Goal: Information Seeking & Learning: Learn about a topic

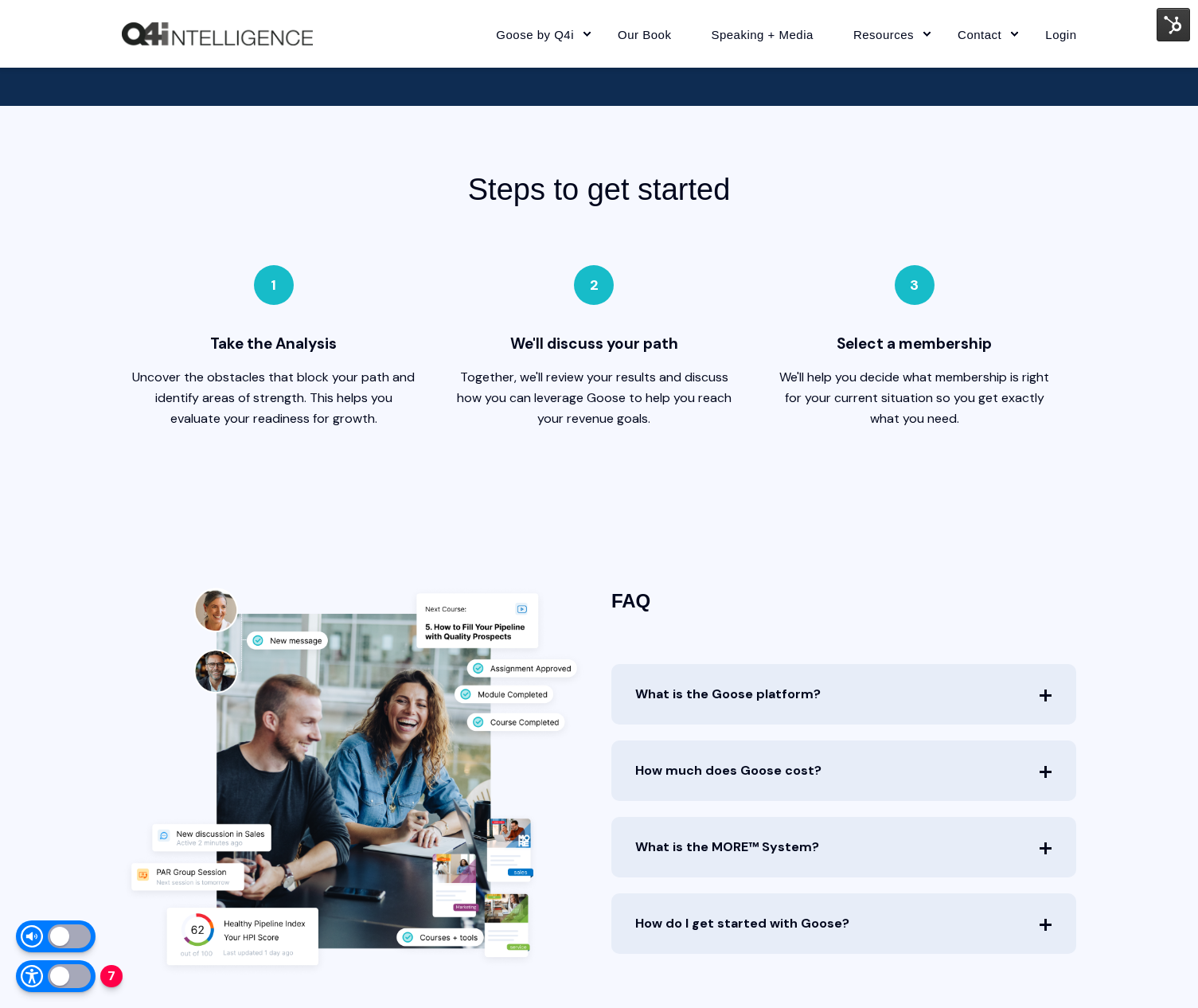
scroll to position [3996, 0]
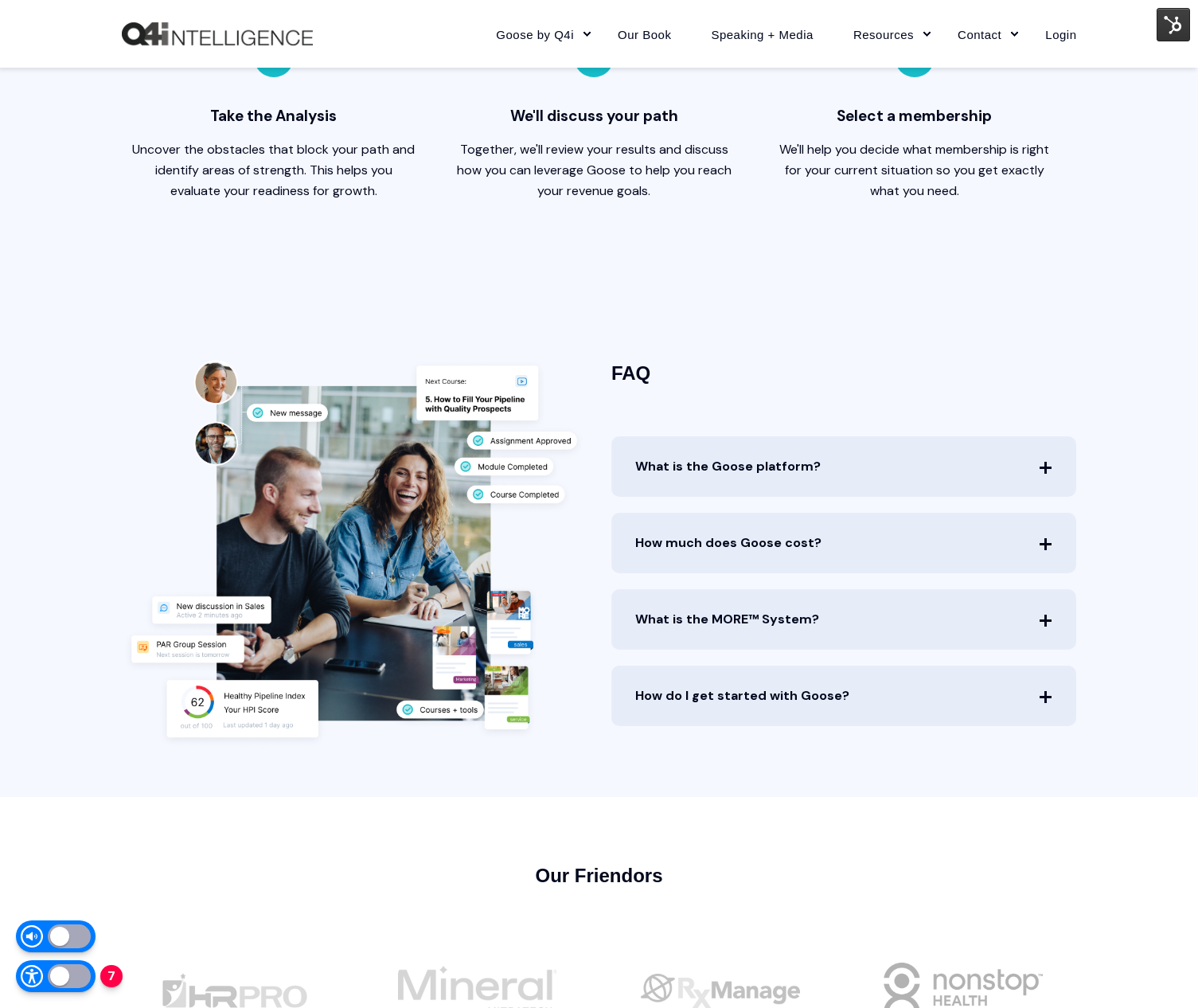
click at [794, 463] on span "What is the Goose platform?" at bounding box center [844, 467] width 466 height 60
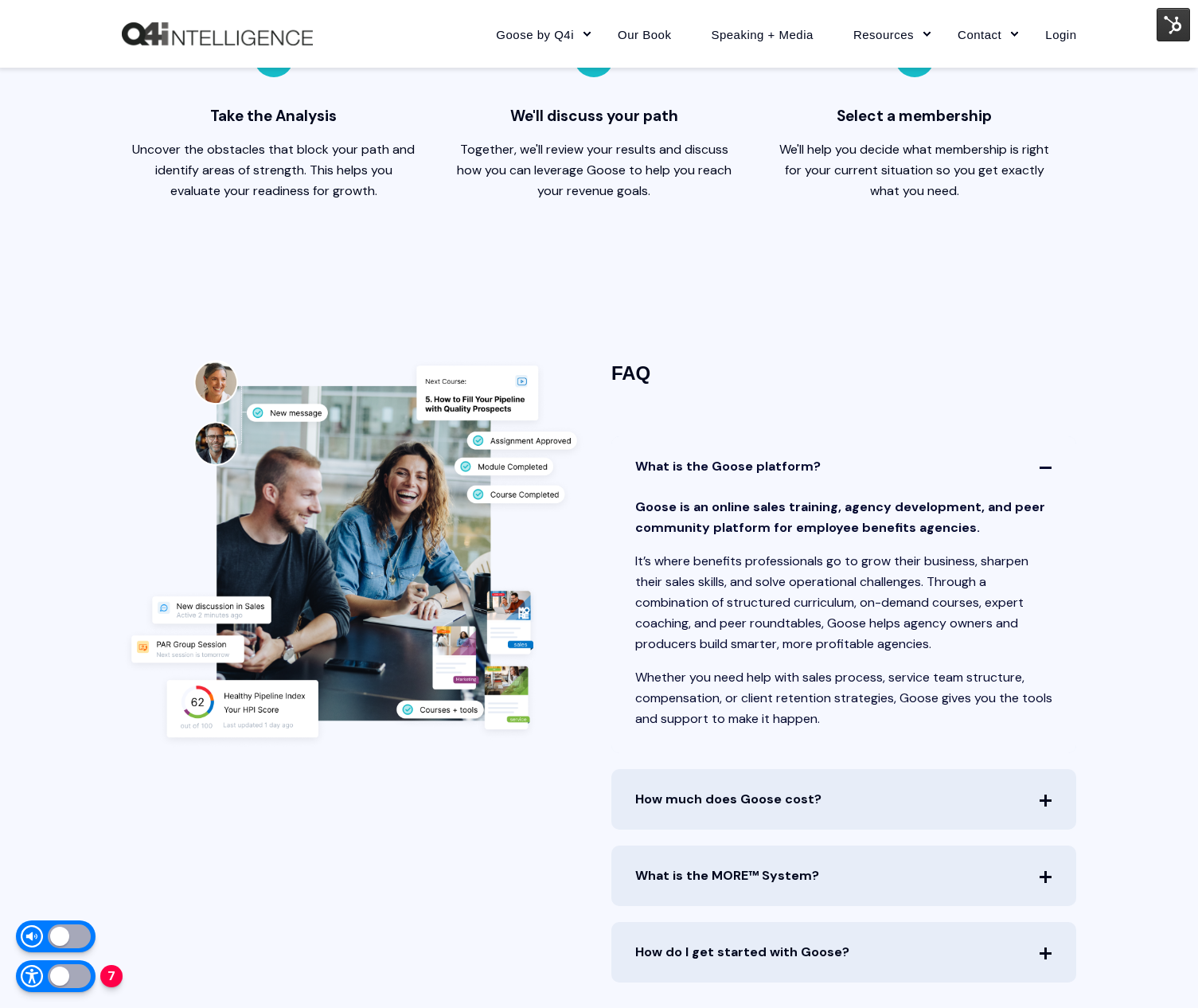
click at [794, 463] on span "What is the Goose platform?" at bounding box center [844, 467] width 466 height 60
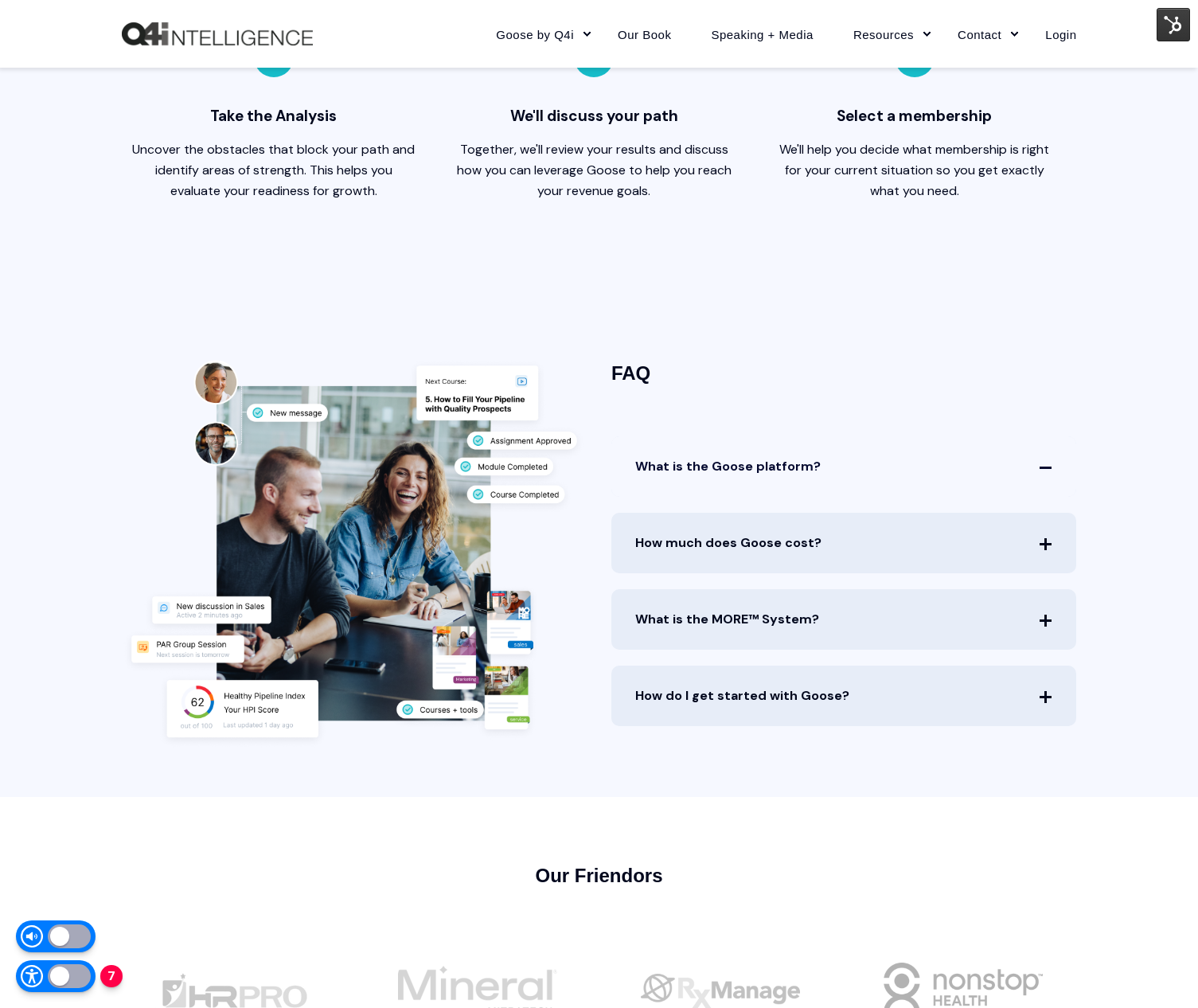
click at [791, 557] on span "How much does Goose cost?" at bounding box center [844, 542] width 466 height 60
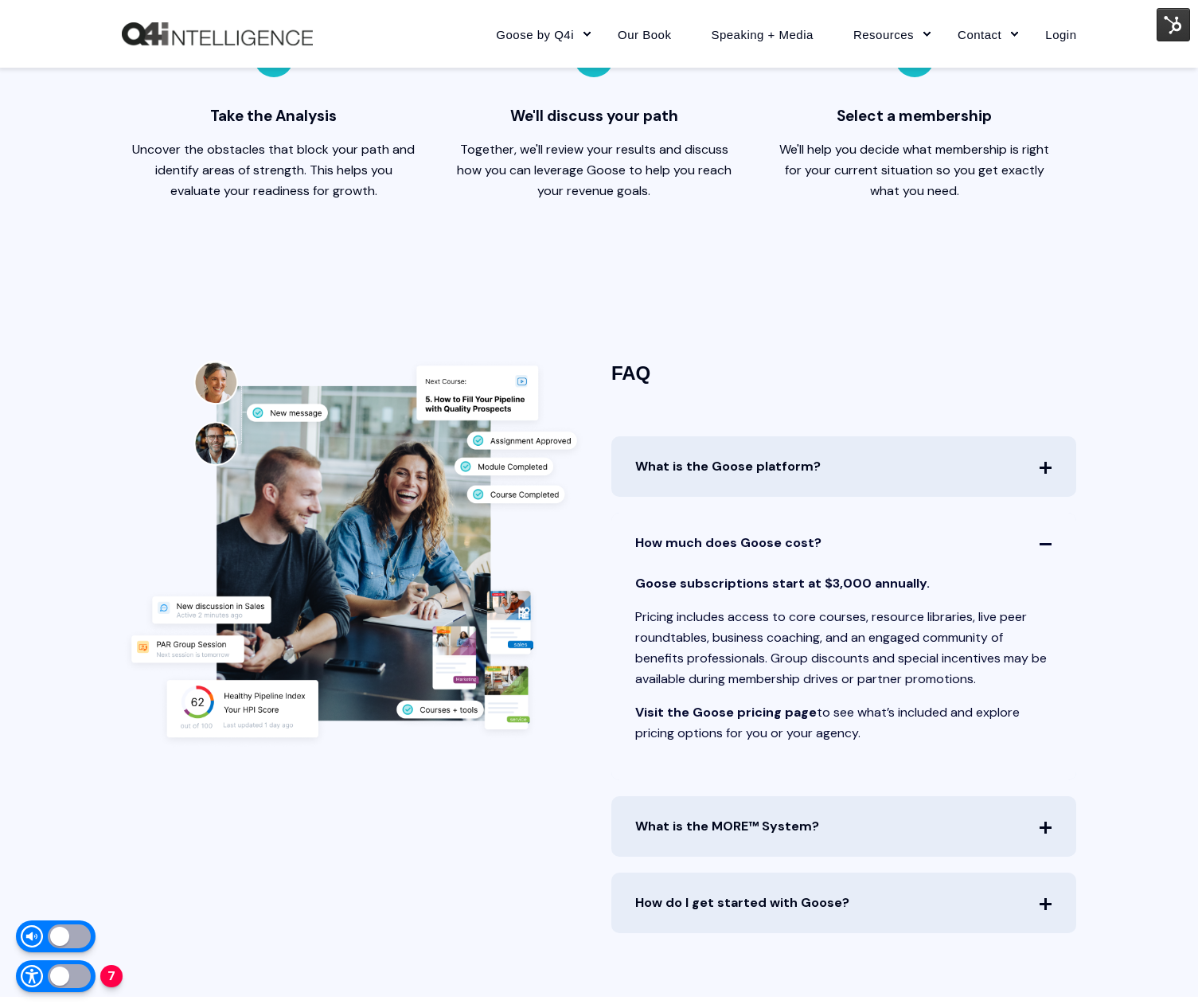
click at [791, 557] on span "How much does Goose cost?" at bounding box center [844, 542] width 466 height 60
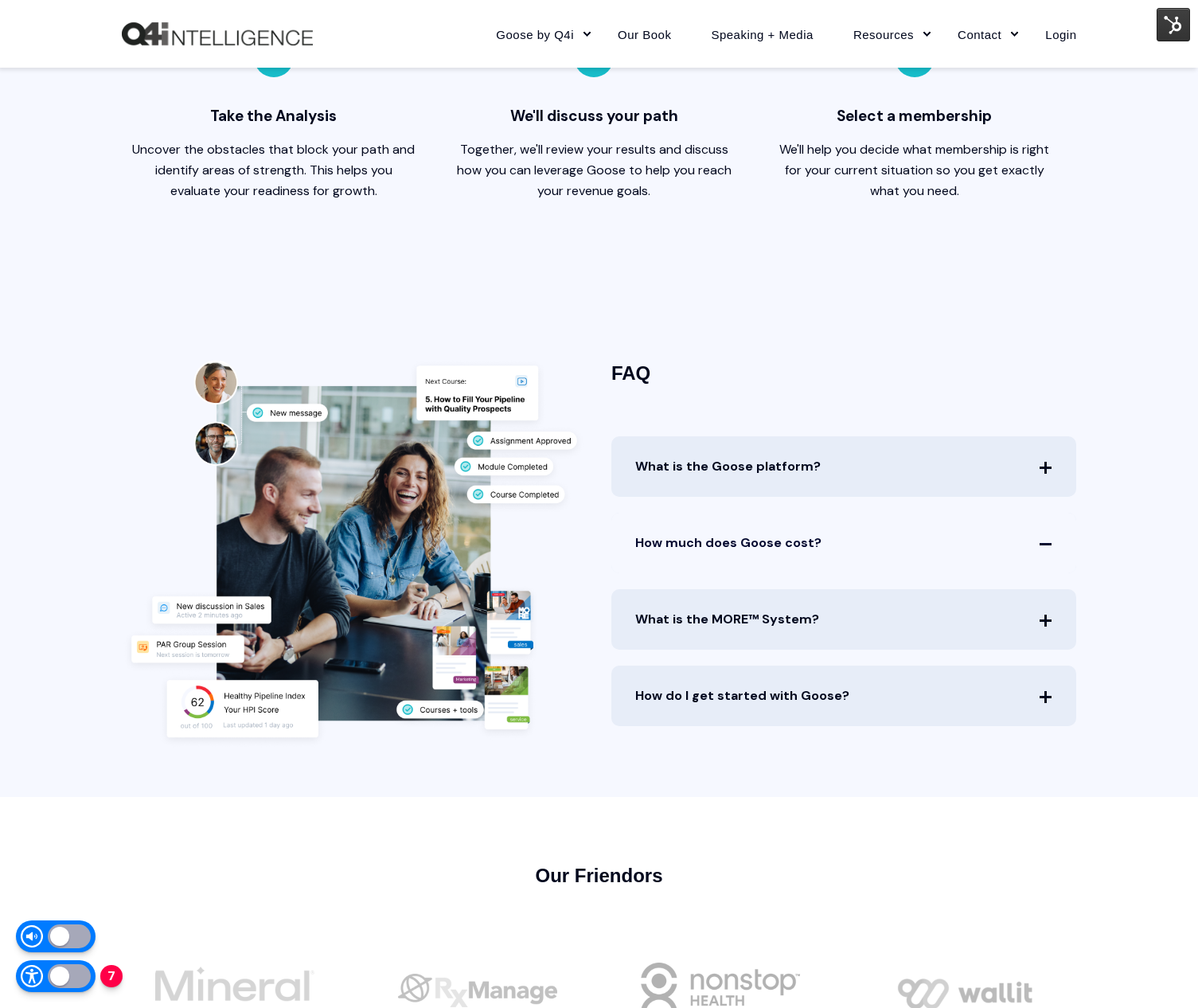
click at [791, 609] on span "What is the MORE™ System?" at bounding box center [844, 619] width 466 height 60
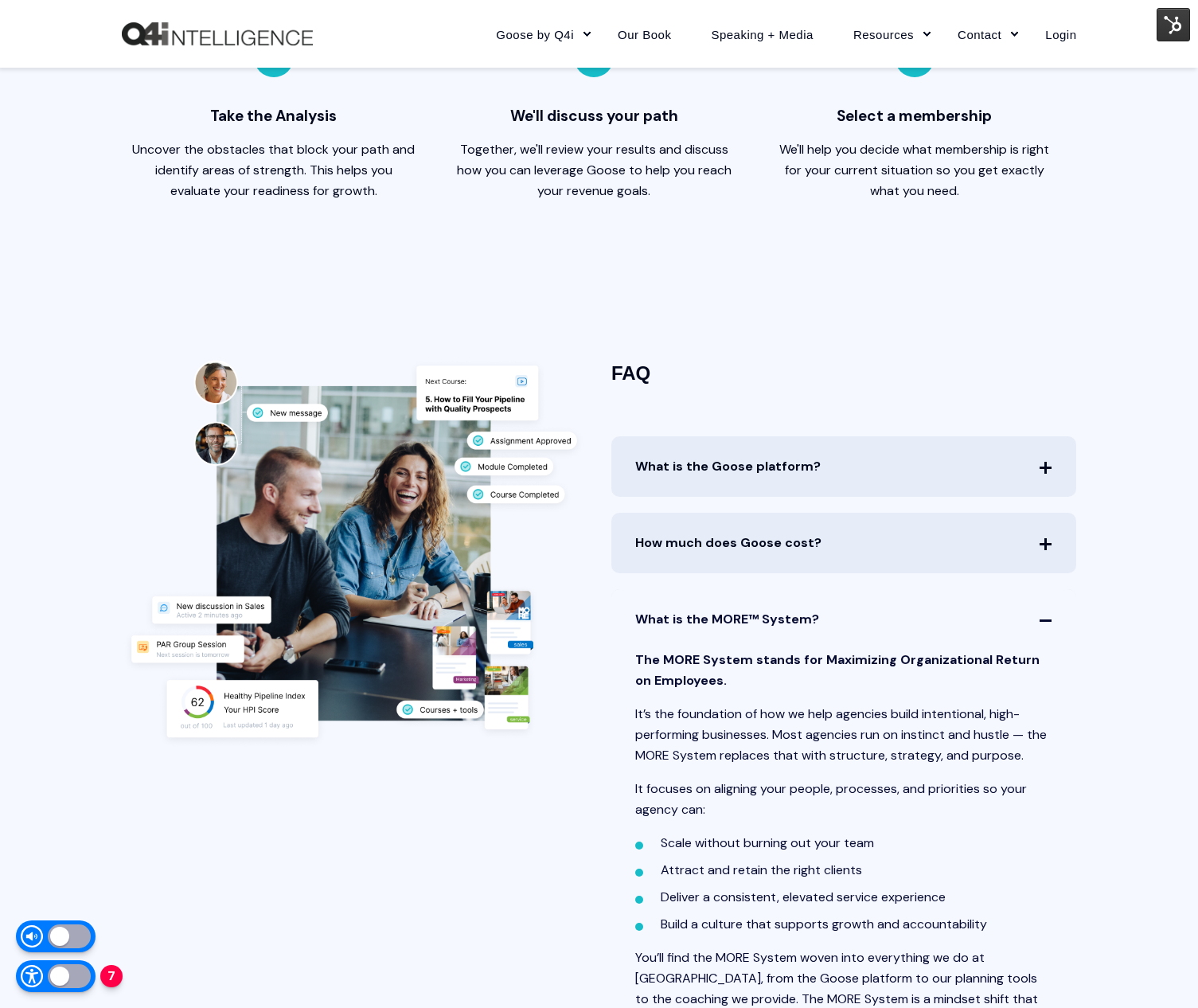
click at [791, 609] on span "What is the MORE™ System?" at bounding box center [844, 619] width 466 height 60
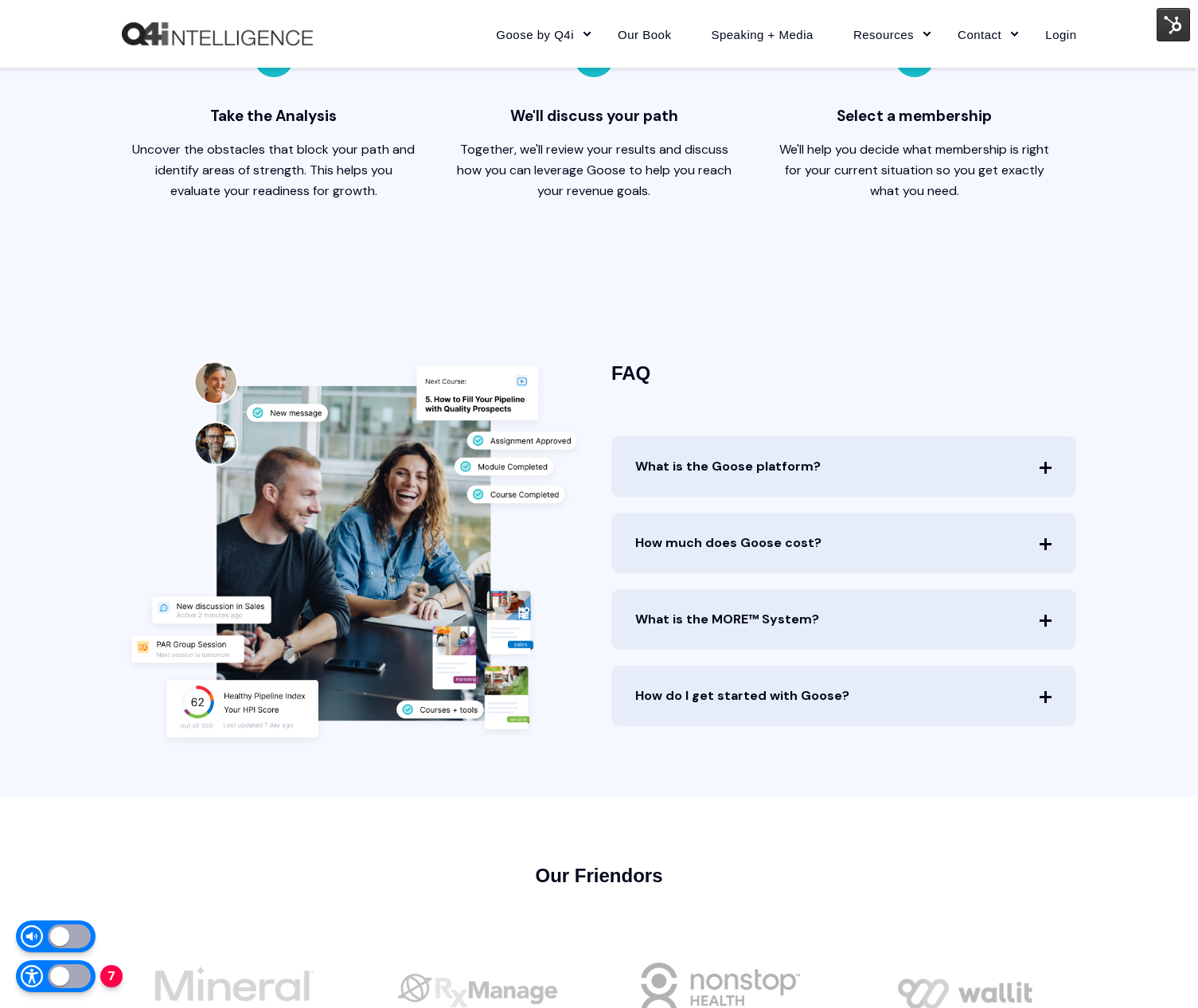
click at [770, 693] on span "How do I get started with Goose?" at bounding box center [844, 695] width 466 height 60
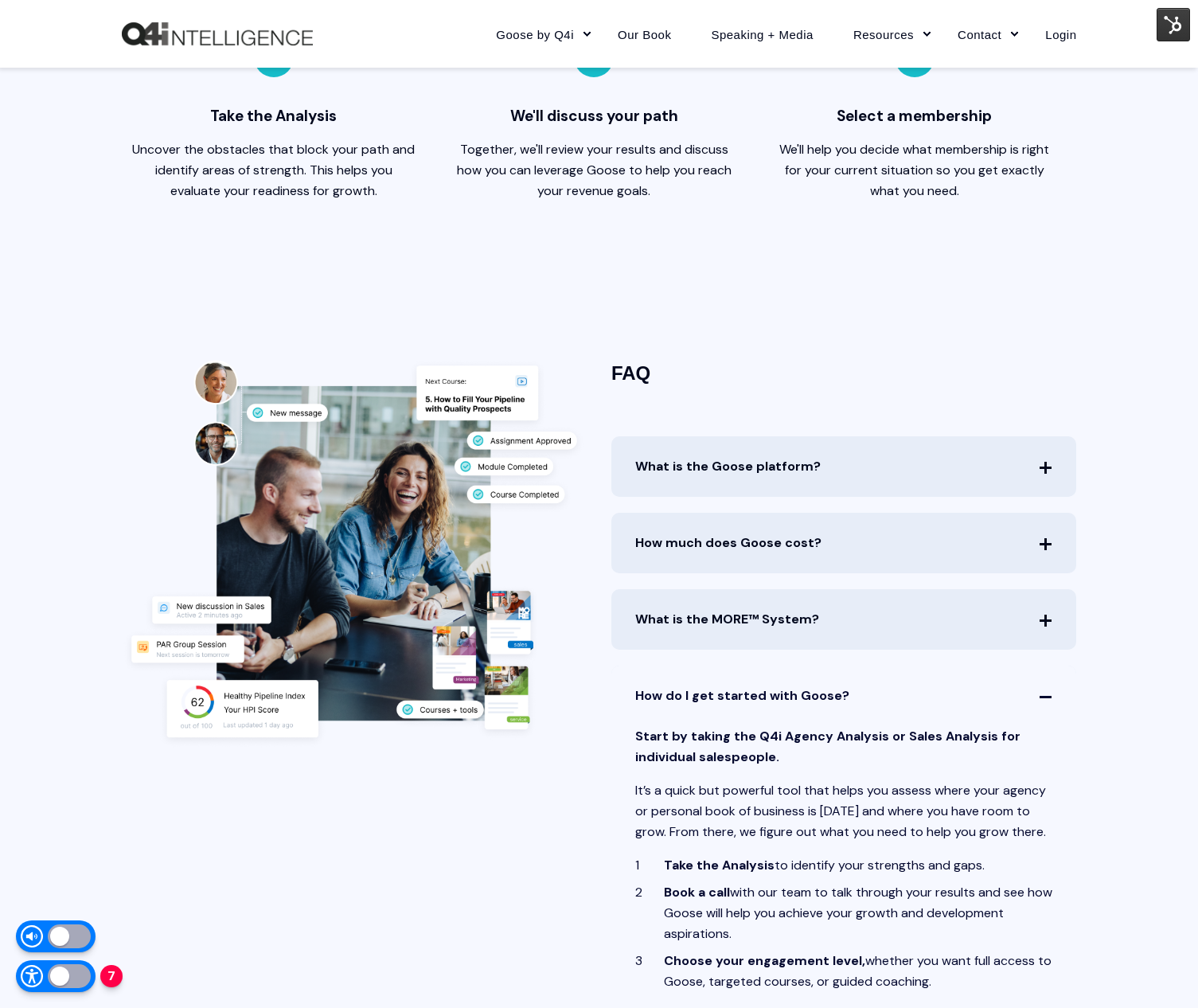
click at [770, 693] on span "How do I get started with Goose?" at bounding box center [844, 695] width 466 height 60
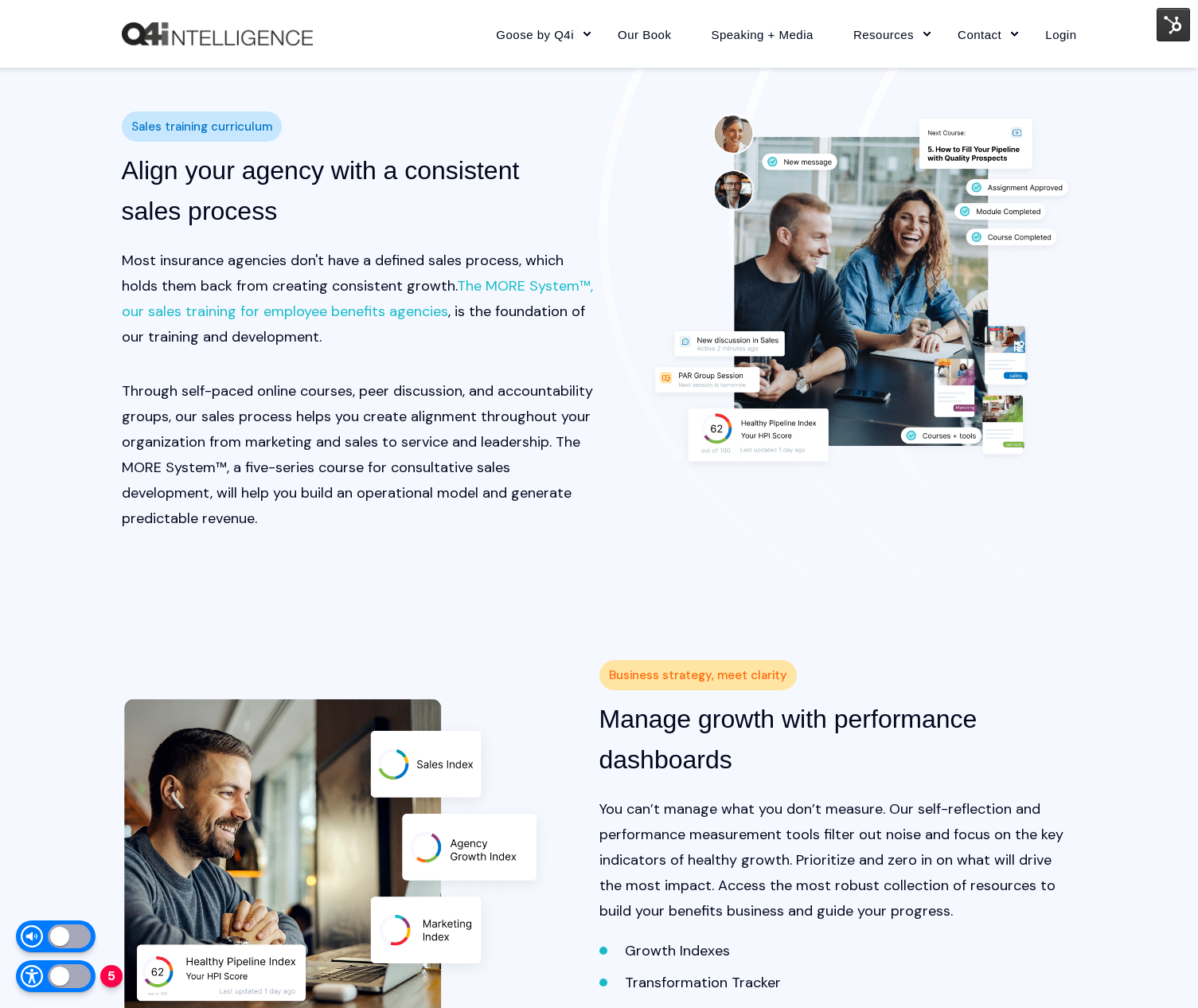
scroll to position [1752, 0]
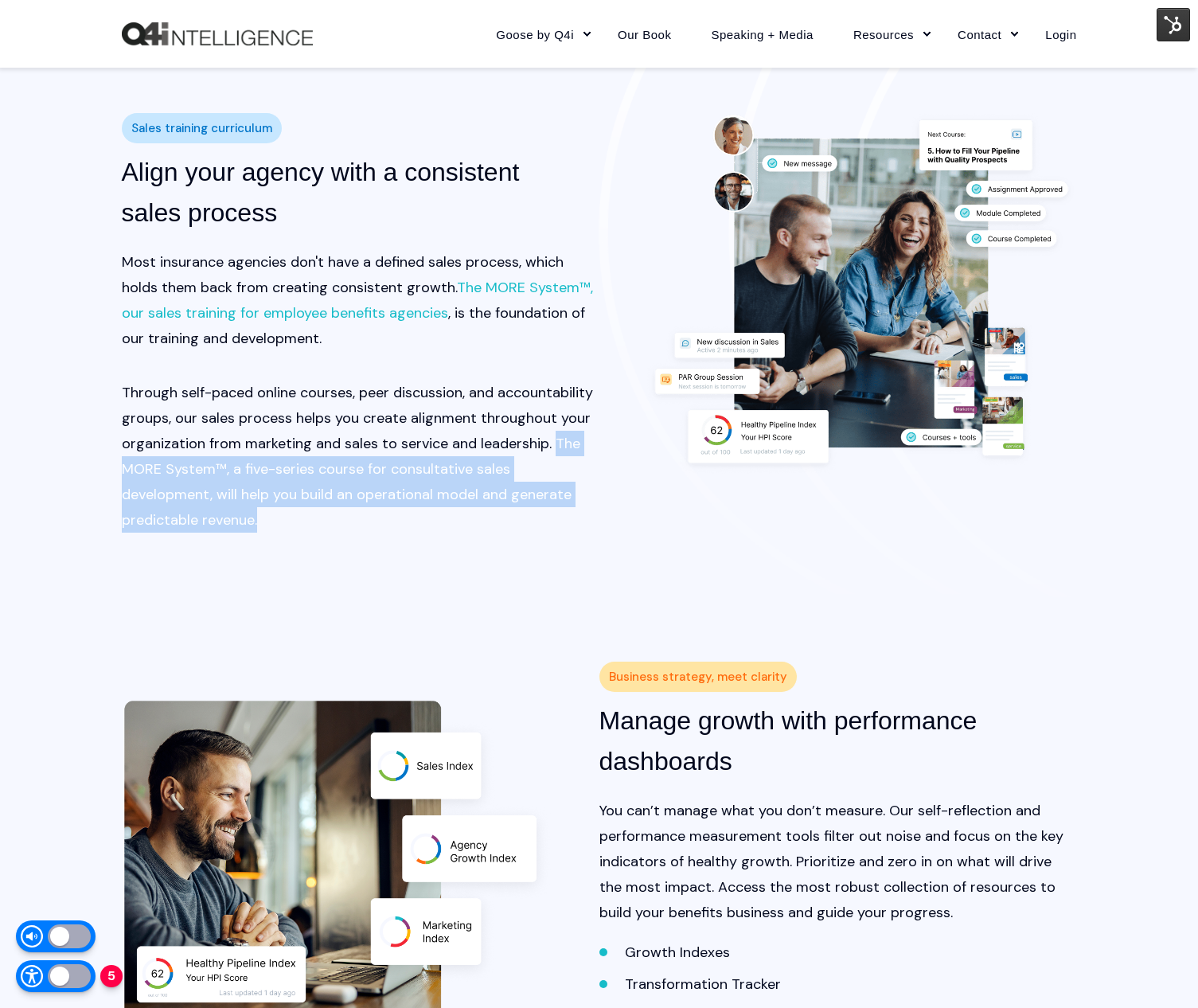
drag, startPoint x: 553, startPoint y: 449, endPoint x: 543, endPoint y: 528, distance: 79.6
click at [543, 529] on p "Through self-paced online courses, peer discussion, and accountability groups, …" at bounding box center [361, 456] width 478 height 153
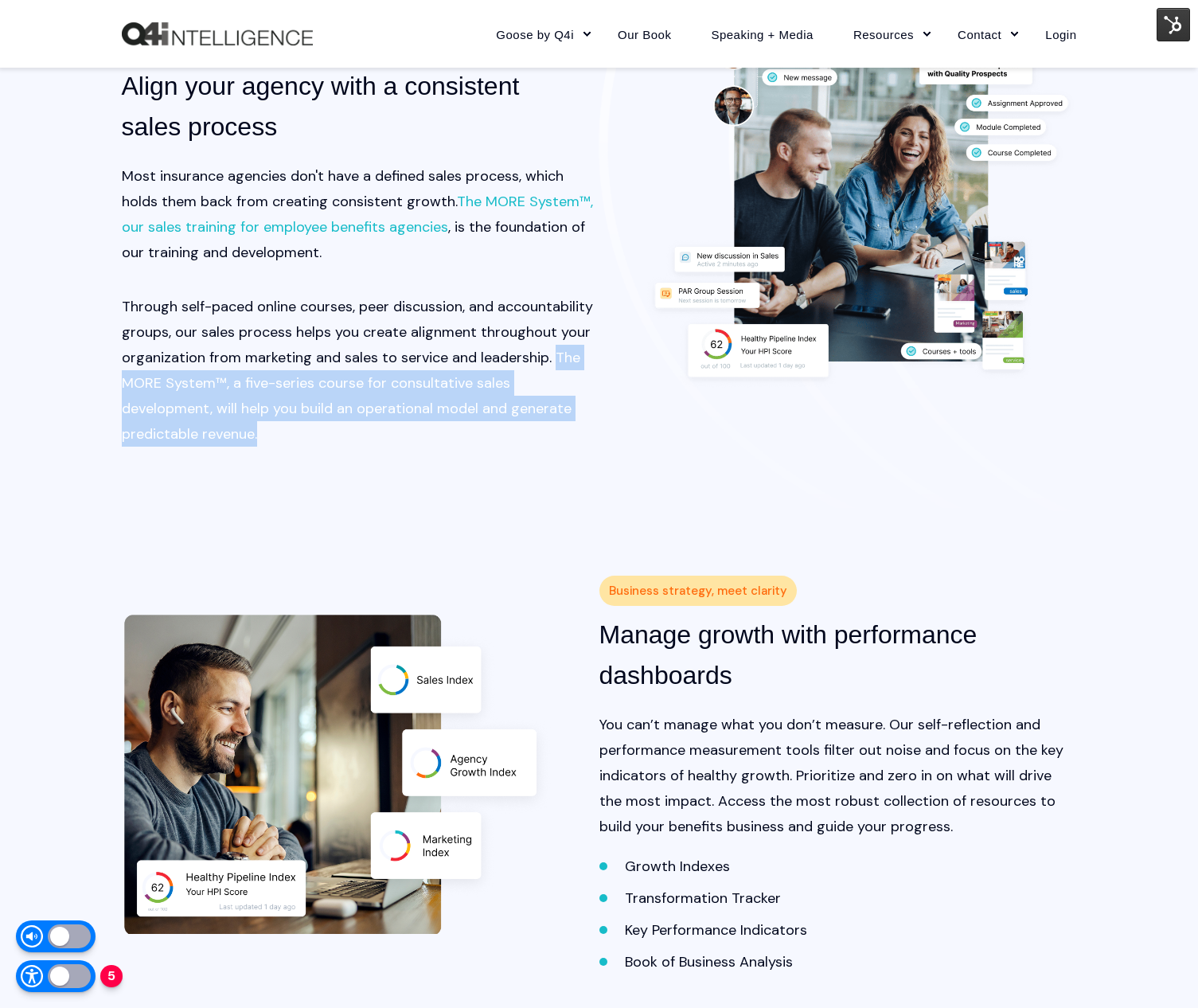
scroll to position [1469, 0]
